Goal: Transaction & Acquisition: Purchase product/service

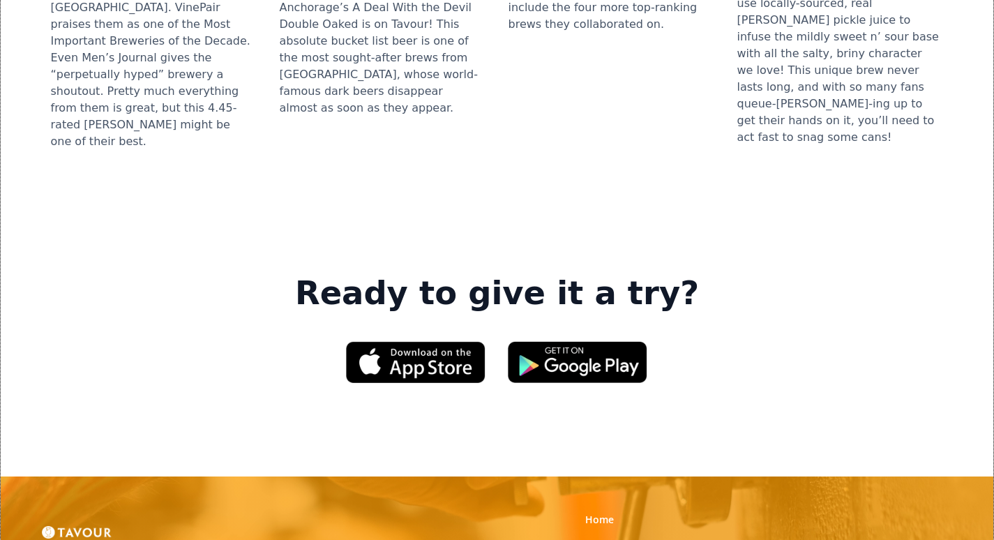
scroll to position [1883, 0]
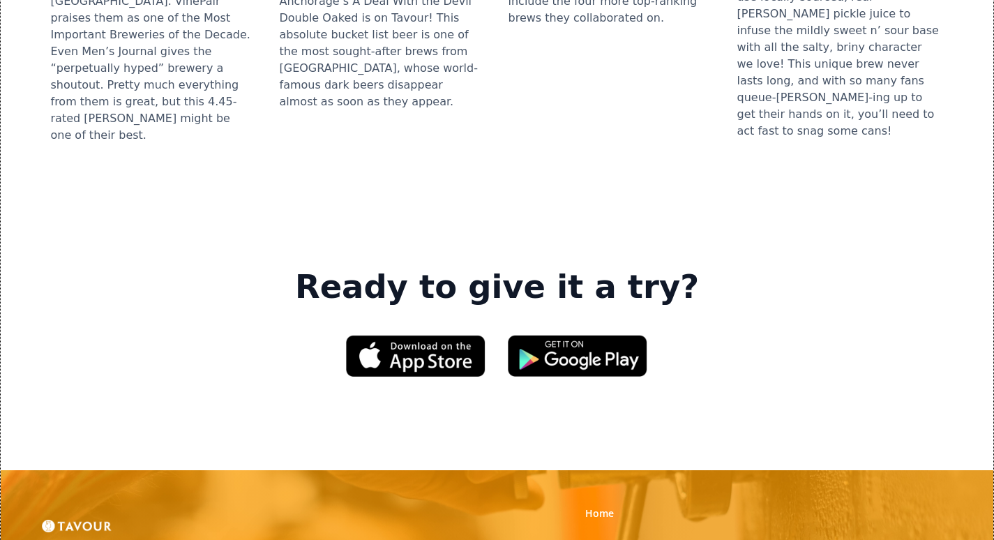
click at [600, 537] on link "Gifts" at bounding box center [596, 544] width 22 height 14
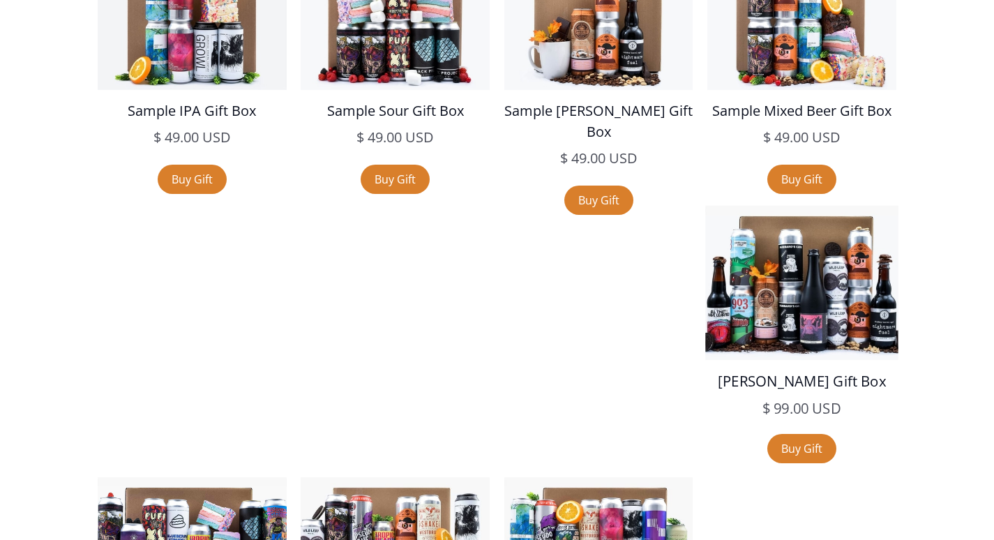
scroll to position [2580, 0]
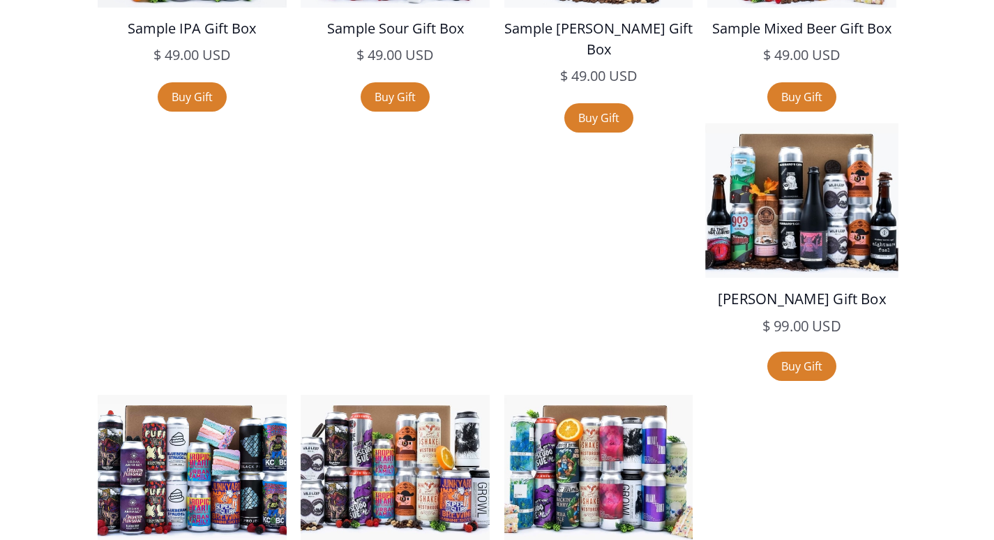
click at [705, 278] on img at bounding box center [801, 200] width 192 height 154
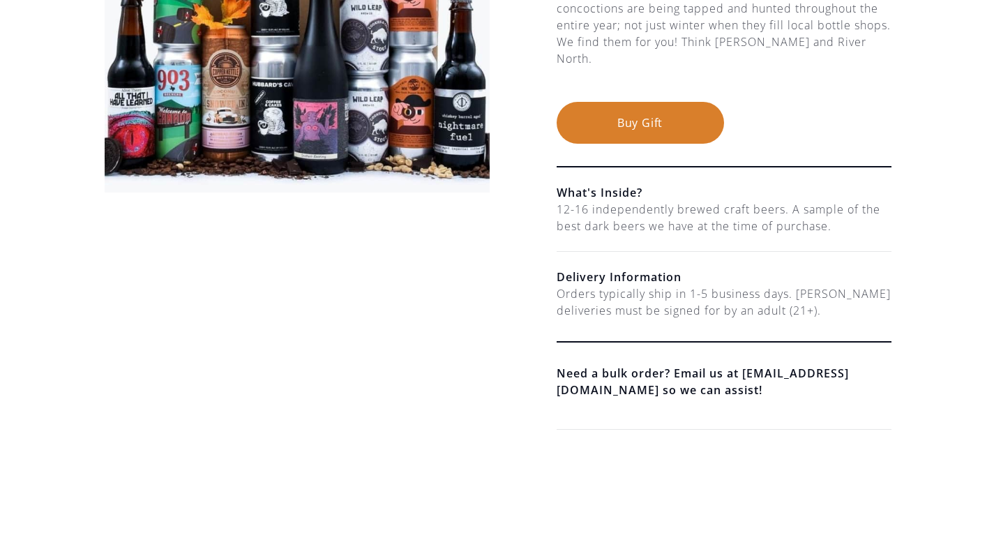
scroll to position [70, 0]
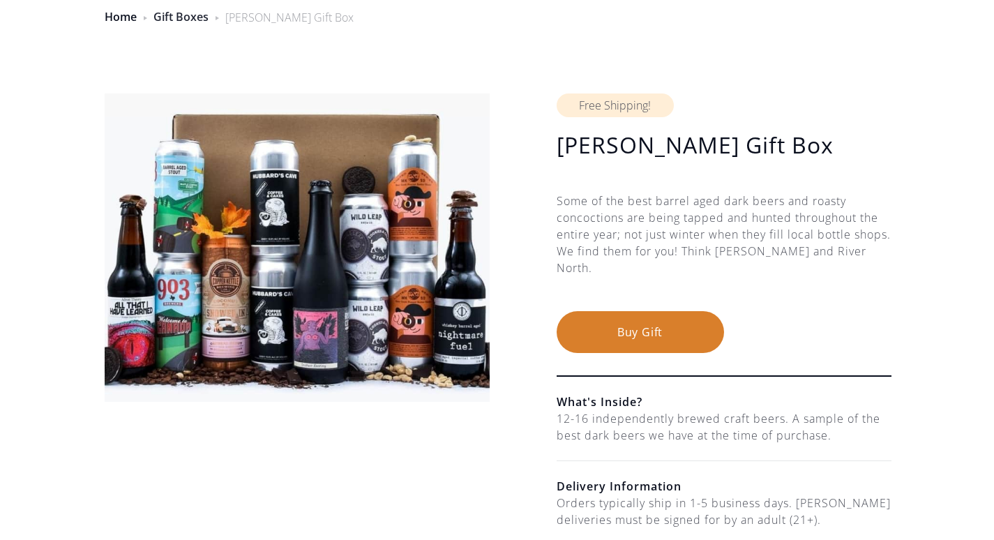
click at [185, 19] on link "Gift Boxes" at bounding box center [180, 16] width 55 height 15
